Goal: Information Seeking & Learning: Learn about a topic

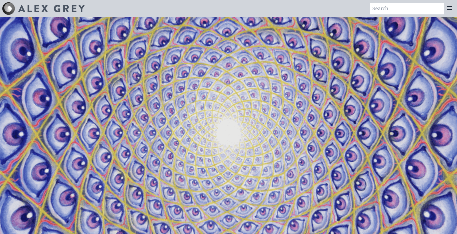
click at [450, 7] on icon at bounding box center [449, 8] width 6 height 6
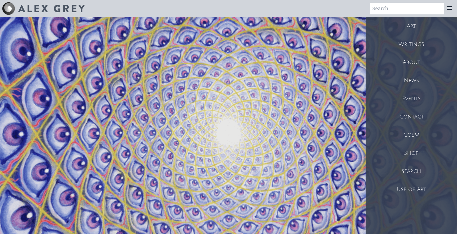
click at [418, 27] on div "Art" at bounding box center [410, 26] width 91 height 18
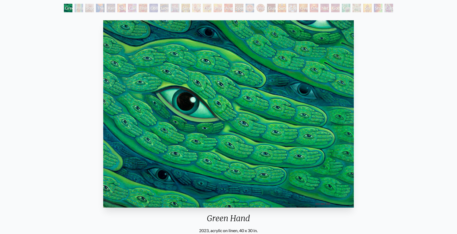
scroll to position [6, 0]
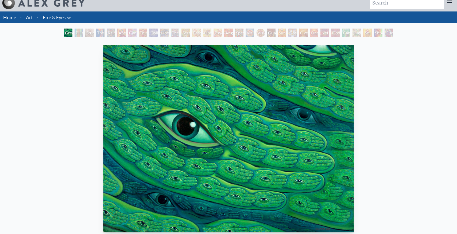
click at [86, 32] on div "Study for the Great Turn" at bounding box center [89, 33] width 9 height 9
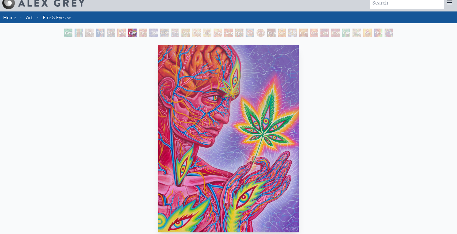
click at [107, 32] on div "Rainbow Eye Ripple" at bounding box center [111, 33] width 9 height 9
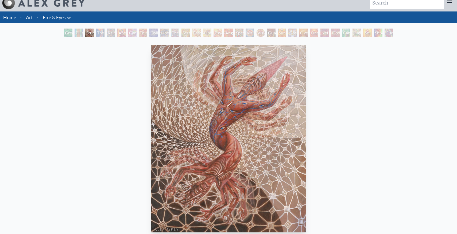
click at [67, 30] on div "Green Hand" at bounding box center [68, 33] width 9 height 9
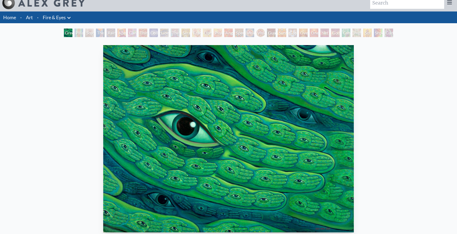
click at [60, 16] on link "Fire & Eyes" at bounding box center [54, 17] width 23 height 7
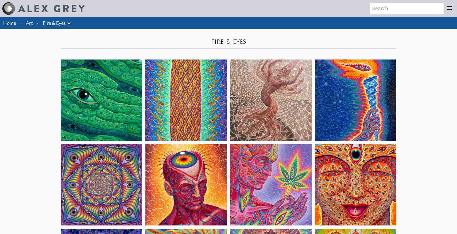
click at [62, 26] on link "Fire & Eyes" at bounding box center [54, 22] width 23 height 7
click at [70, 23] on icon at bounding box center [69, 23] width 6 height 6
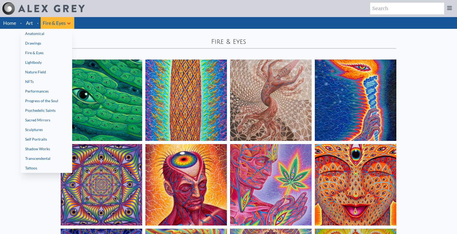
click at [41, 34] on link "Anatomical" at bounding box center [46, 34] width 51 height 10
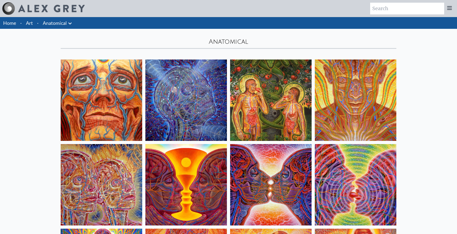
click at [34, 24] on li "Art" at bounding box center [29, 23] width 11 height 12
click at [30, 23] on link "Art" at bounding box center [29, 22] width 7 height 7
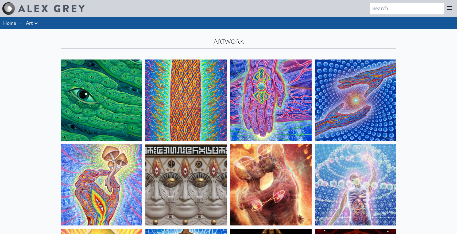
click at [37, 25] on icon at bounding box center [36, 23] width 6 height 6
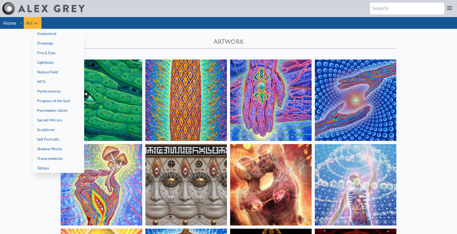
click at [49, 45] on link "Drawings" at bounding box center [58, 43] width 51 height 10
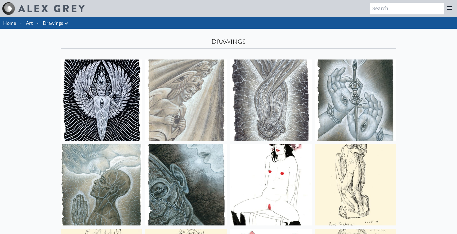
click at [61, 23] on link "Drawings" at bounding box center [53, 22] width 20 height 7
click at [67, 23] on icon at bounding box center [66, 23] width 3 height 2
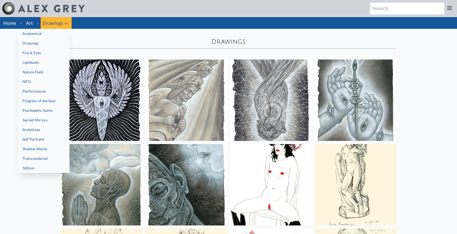
click at [51, 50] on link "Fire & Eyes" at bounding box center [43, 53] width 51 height 10
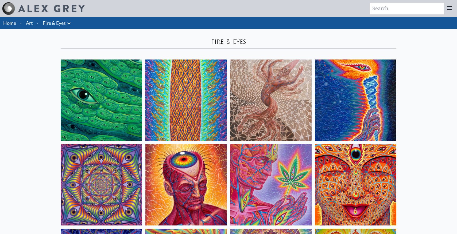
click at [69, 24] on icon at bounding box center [68, 23] width 3 height 2
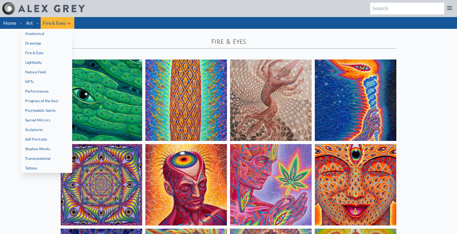
click at [48, 64] on link "Lightbody" at bounding box center [46, 63] width 51 height 10
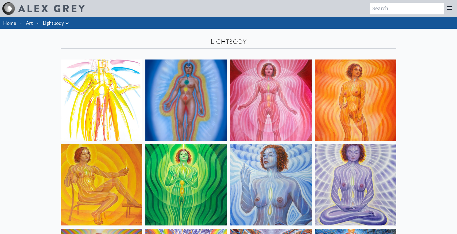
click at [65, 26] on icon at bounding box center [67, 23] width 6 height 6
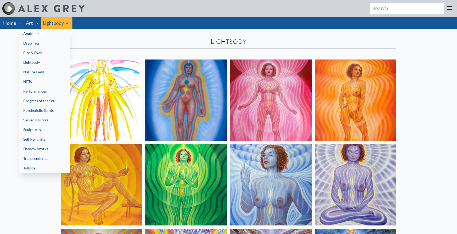
click at [48, 36] on link "Anatomical" at bounding box center [44, 34] width 51 height 10
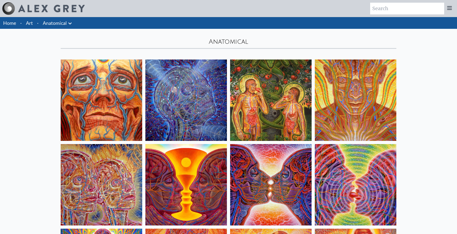
click at [174, 40] on div "Anatomical" at bounding box center [228, 41] width 335 height 9
click at [69, 25] on icon at bounding box center [70, 23] width 6 height 6
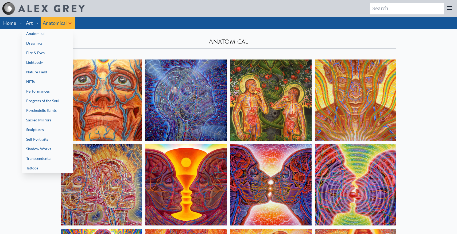
click at [5, 23] on div at bounding box center [228, 117] width 457 height 234
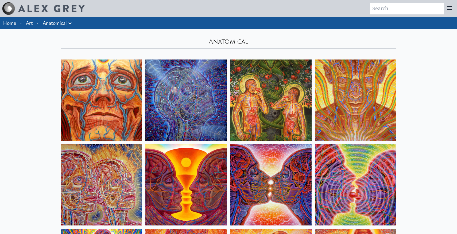
click at [8, 23] on link "Home" at bounding box center [9, 23] width 13 height 6
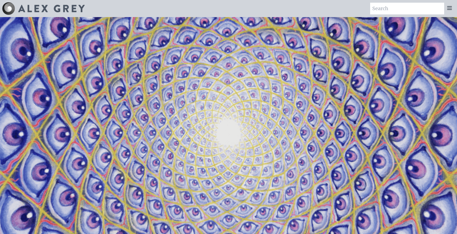
click at [449, 10] on icon at bounding box center [449, 7] width 4 height 3
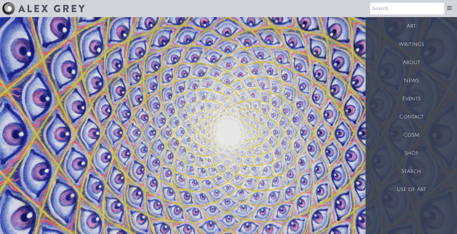
click at [417, 28] on div "Art" at bounding box center [410, 26] width 91 height 18
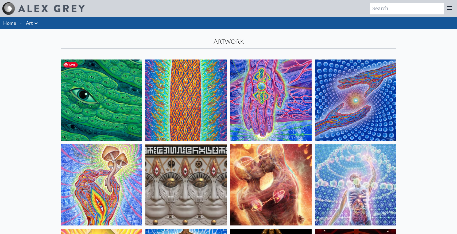
click at [91, 104] on img at bounding box center [101, 100] width 81 height 81
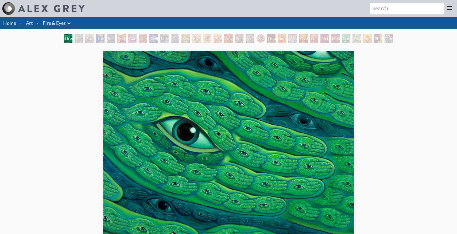
click at [72, 26] on icon at bounding box center [69, 23] width 6 height 6
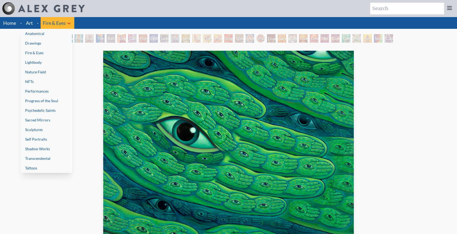
click at [44, 34] on link "Anatomical" at bounding box center [46, 34] width 51 height 10
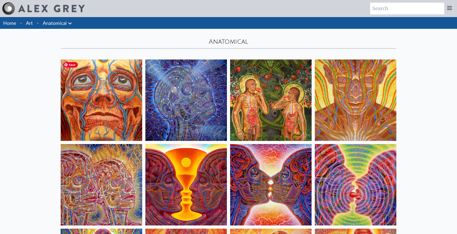
click at [110, 86] on img at bounding box center [101, 100] width 81 height 81
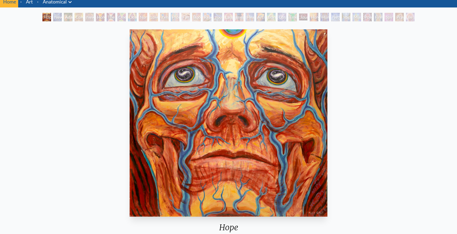
scroll to position [21, 0]
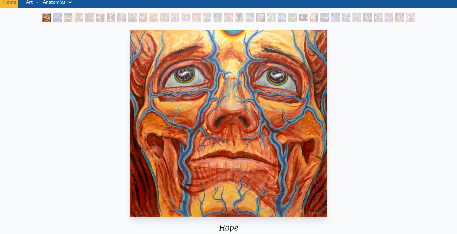
click at [53, 17] on div "New Man 4: Christ Mind" at bounding box center [57, 17] width 9 height 9
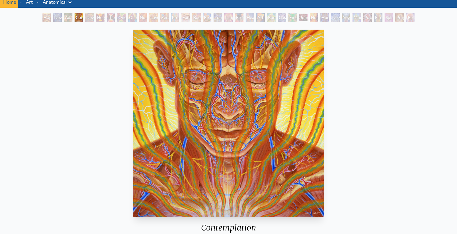
click at [63, 4] on link "Anatomical" at bounding box center [55, 1] width 24 height 7
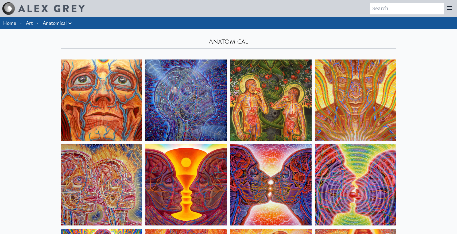
click at [60, 20] on link "Anatomical" at bounding box center [55, 22] width 24 height 7
click at [72, 23] on li "Anatomical Anatomical Drawings" at bounding box center [58, 23] width 35 height 12
click at [70, 23] on icon at bounding box center [69, 23] width 3 height 2
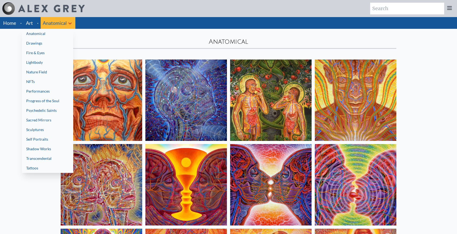
click at [40, 43] on link "Drawings" at bounding box center [47, 43] width 51 height 10
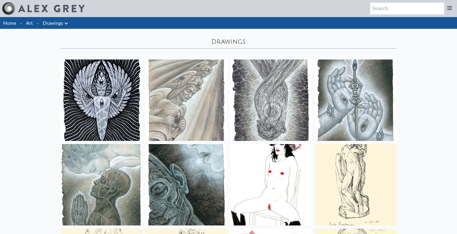
click at [61, 24] on link "Drawings" at bounding box center [53, 22] width 20 height 7
click at [67, 24] on icon at bounding box center [66, 23] width 6 height 6
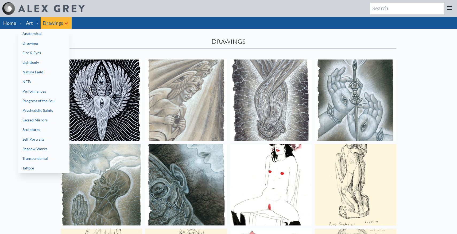
click at [38, 72] on link "Nature Field" at bounding box center [43, 72] width 51 height 10
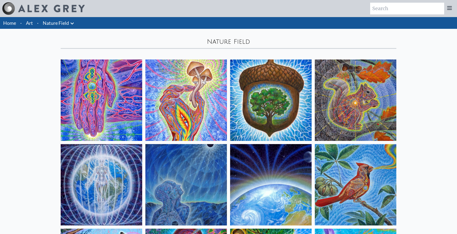
click at [72, 22] on icon at bounding box center [72, 23] width 6 height 6
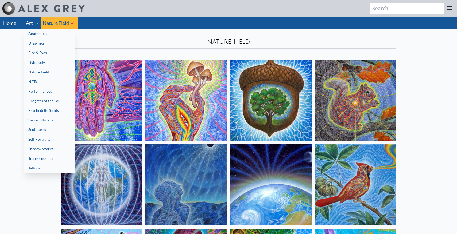
click at [45, 83] on link "NFTs" at bounding box center [49, 82] width 51 height 10
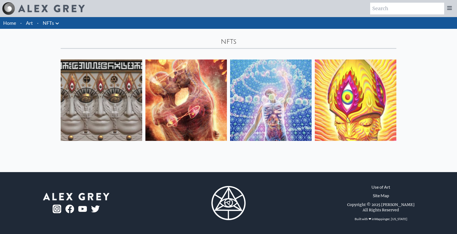
click at [58, 26] on icon at bounding box center [57, 23] width 6 height 6
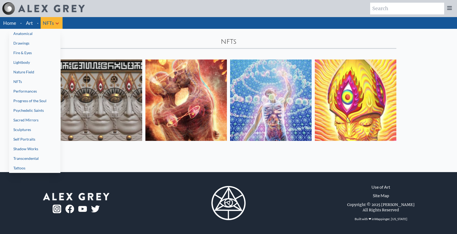
click at [53, 91] on link "Performances" at bounding box center [34, 92] width 51 height 10
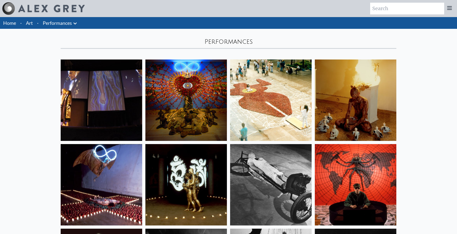
click at [76, 22] on icon at bounding box center [75, 23] width 6 height 6
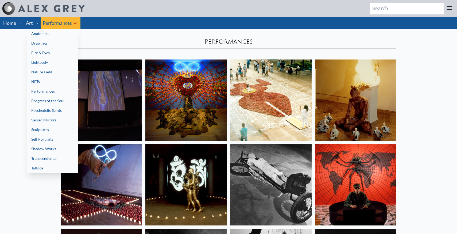
click at [58, 97] on link "Progress of the Soul" at bounding box center [52, 101] width 51 height 10
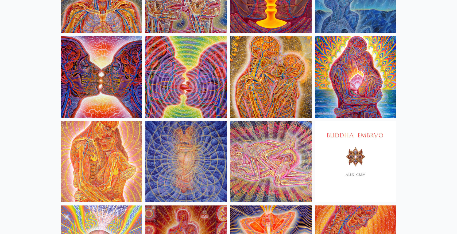
scroll to position [148, 0]
